Goal: Task Accomplishment & Management: Use online tool/utility

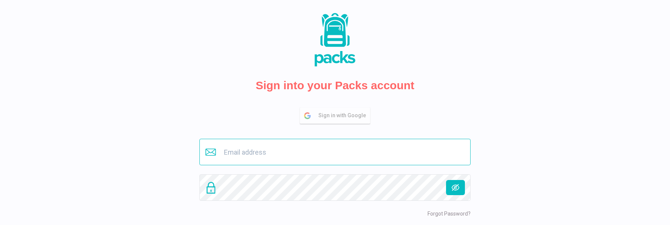
type input "[PERSON_NAME][EMAIL_ADDRESS][DOMAIN_NAME]"
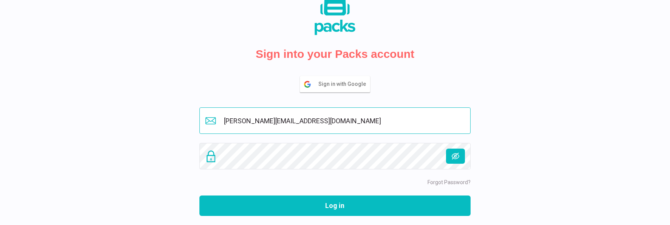
scroll to position [34, 0]
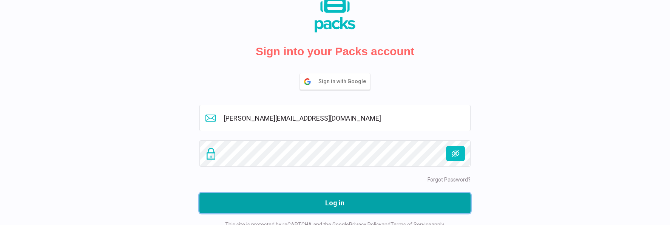
click at [374, 203] on button "Log in" at bounding box center [334, 202] width 271 height 20
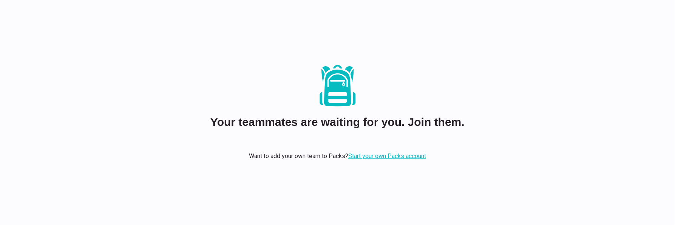
click at [374, 155] on link "Start your own Packs account" at bounding box center [387, 155] width 78 height 7
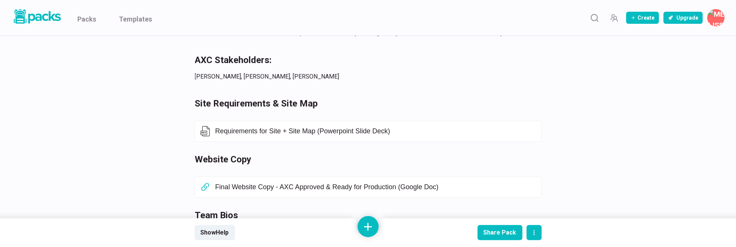
scroll to position [327, 0]
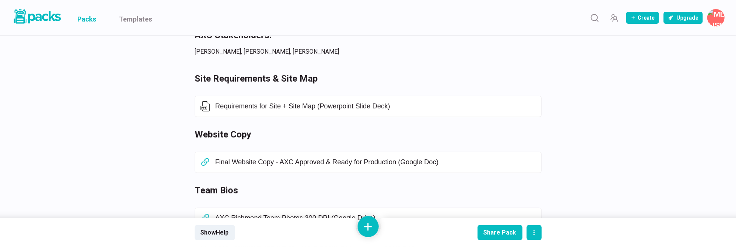
click at [87, 20] on link "Packs" at bounding box center [86, 17] width 19 height 35
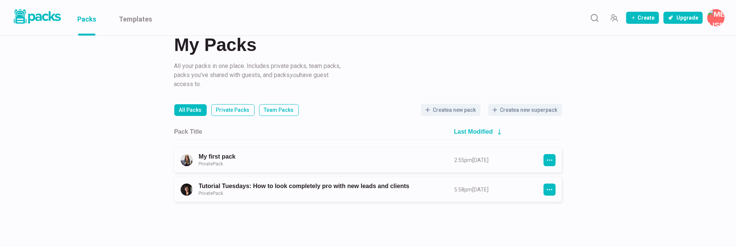
scroll to position [20, 0]
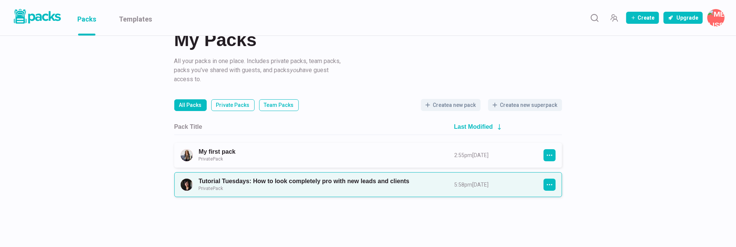
click at [322, 186] on link "Tutorial Tuesdays: How to look completely pro with new leads and clients Privat…" at bounding box center [320, 184] width 242 height 14
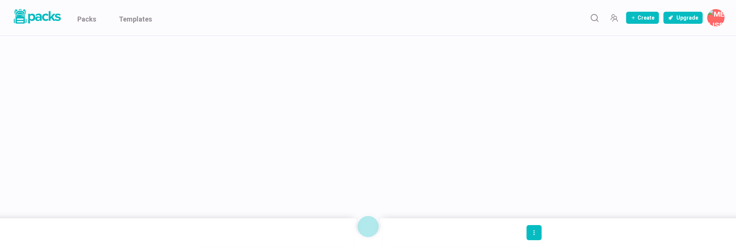
scroll to position [579, 0]
click at [88, 17] on link "Packs" at bounding box center [86, 17] width 19 height 35
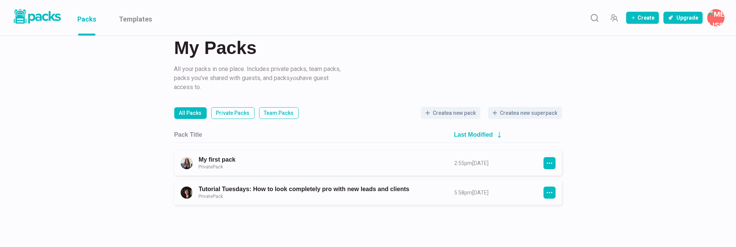
scroll to position [12, 0]
click at [654, 19] on button "Create" at bounding box center [643, 18] width 33 height 12
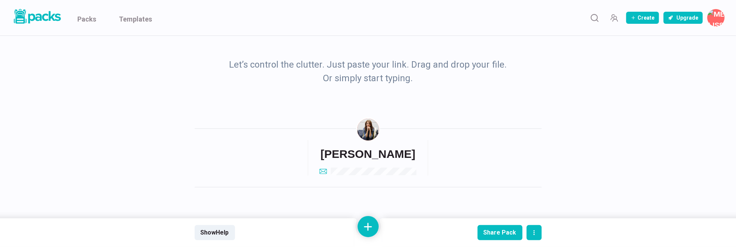
scroll to position [38, 0]
click at [397, 70] on p "Let’s control the clutter. Just paste your link. Drag and drop your file. Or si…" at bounding box center [368, 70] width 283 height 27
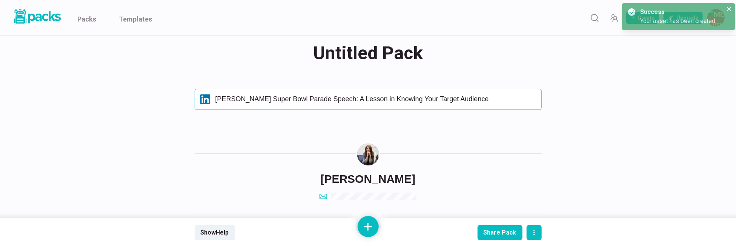
scroll to position [12, 0]
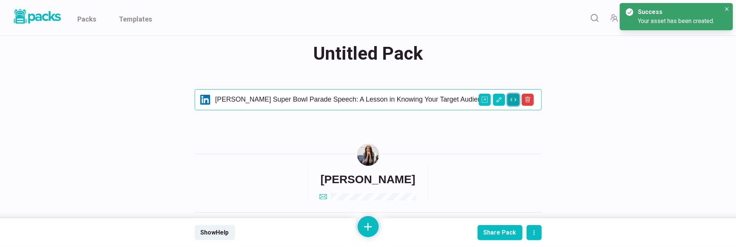
click at [513, 98] on icon "Change view" at bounding box center [514, 100] width 6 height 6
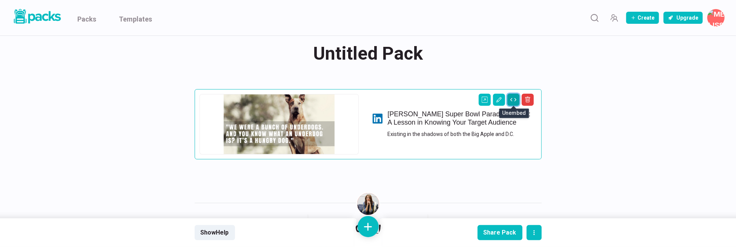
click at [512, 99] on icon "Change view" at bounding box center [514, 100] width 6 height 6
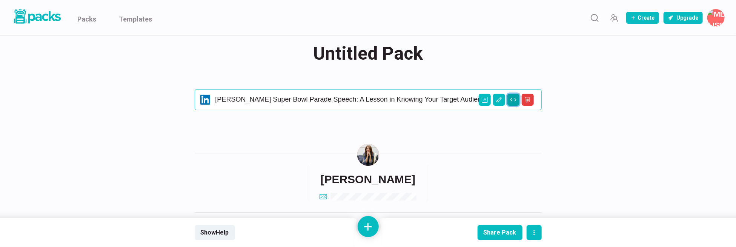
click at [512, 99] on icon "Change view" at bounding box center [514, 100] width 6 height 6
